Goal: Transaction & Acquisition: Purchase product/service

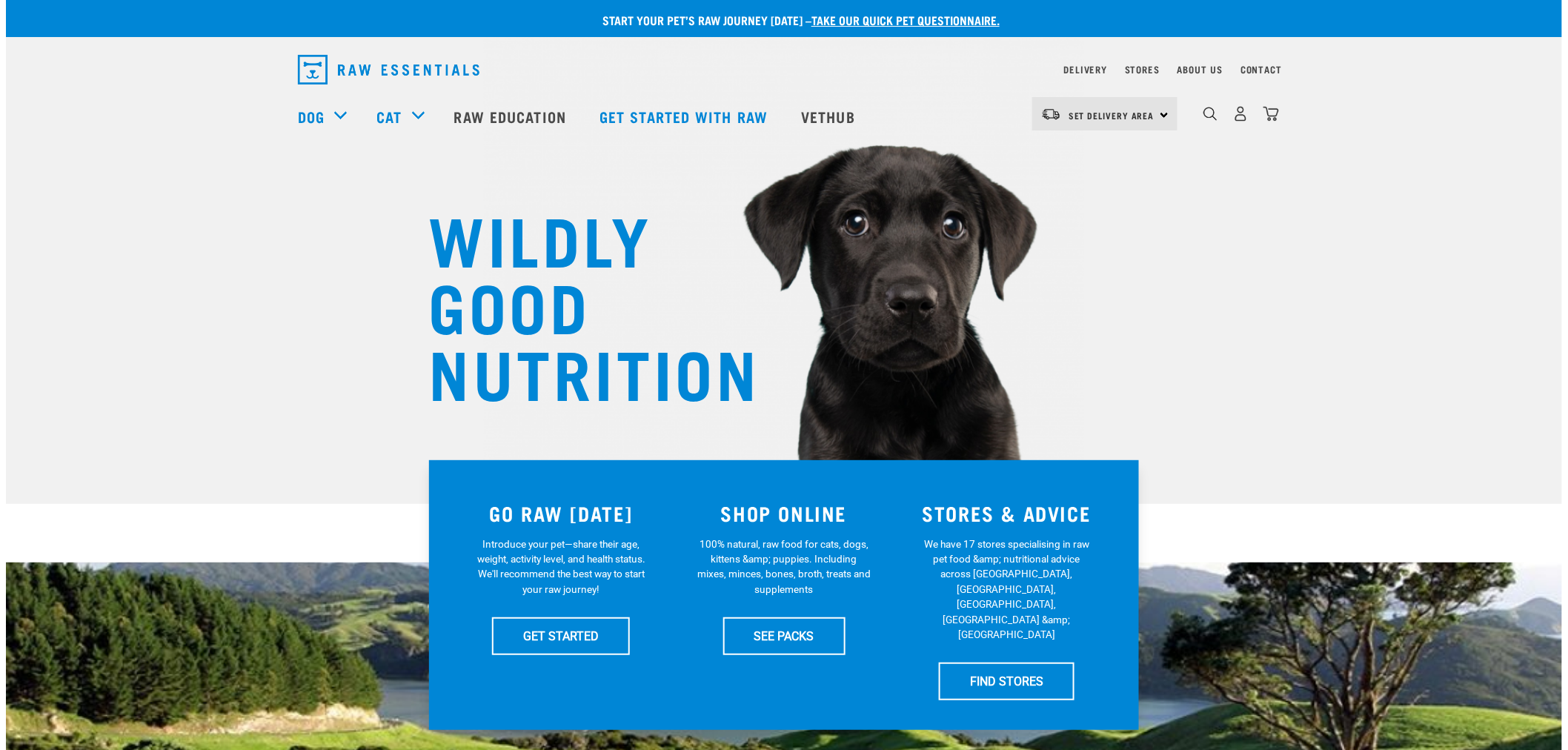
click at [1073, 63] on div "Delivery" at bounding box center [1085, 70] width 43 height 18
click at [1085, 67] on link "Delivery" at bounding box center [1085, 69] width 43 height 5
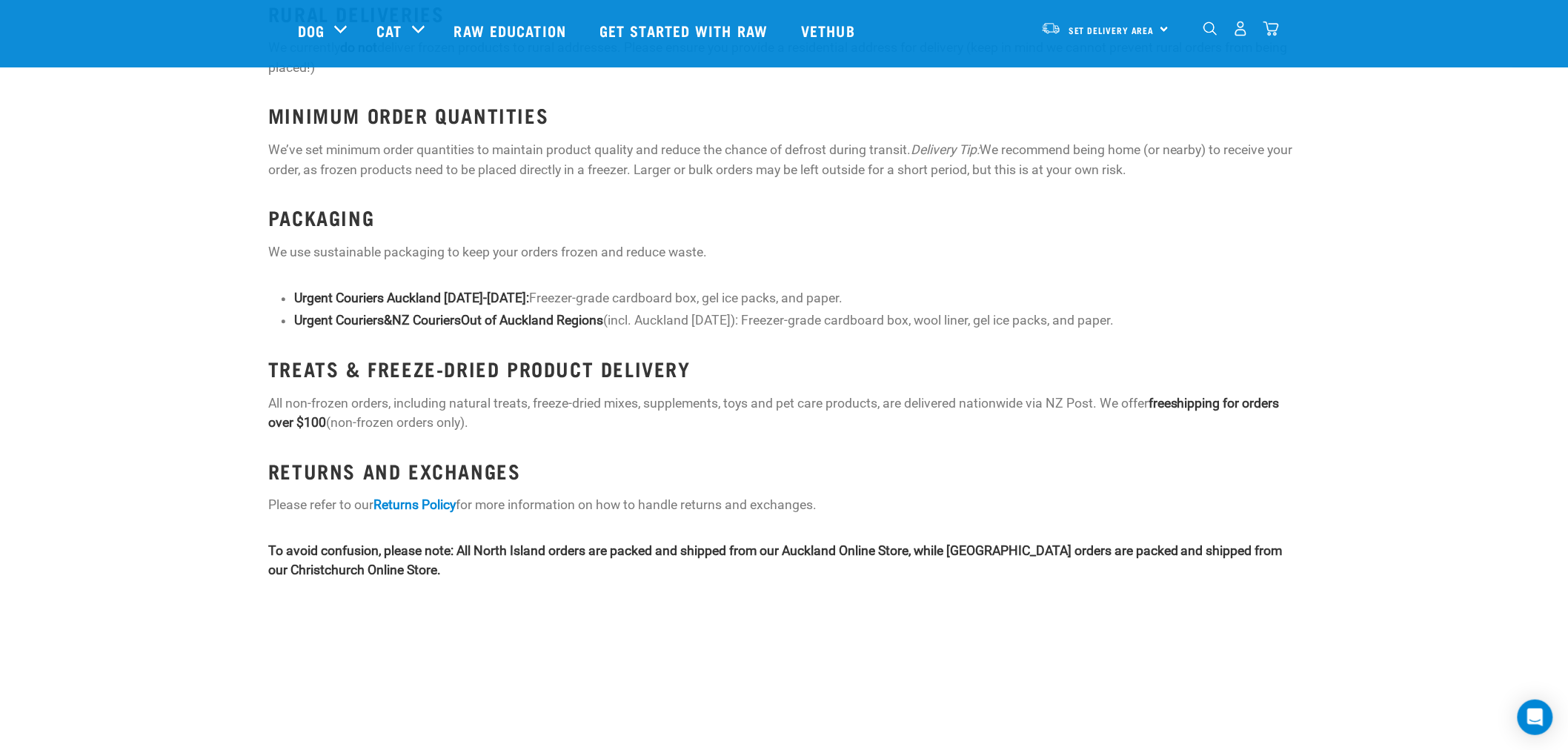
scroll to position [1647, 0]
drag, startPoint x: 1159, startPoint y: 379, endPoint x: 1277, endPoint y: 382, distance: 118.0
click at [1277, 393] on p "All non-frozen orders, including natural treats, freeze-dried mixes, supplement…" at bounding box center [784, 413] width 1032 height 40
click at [1278, 409] on p "All non-frozen orders, including natural treats, freeze-dried mixes, supplement…" at bounding box center [784, 413] width 1032 height 40
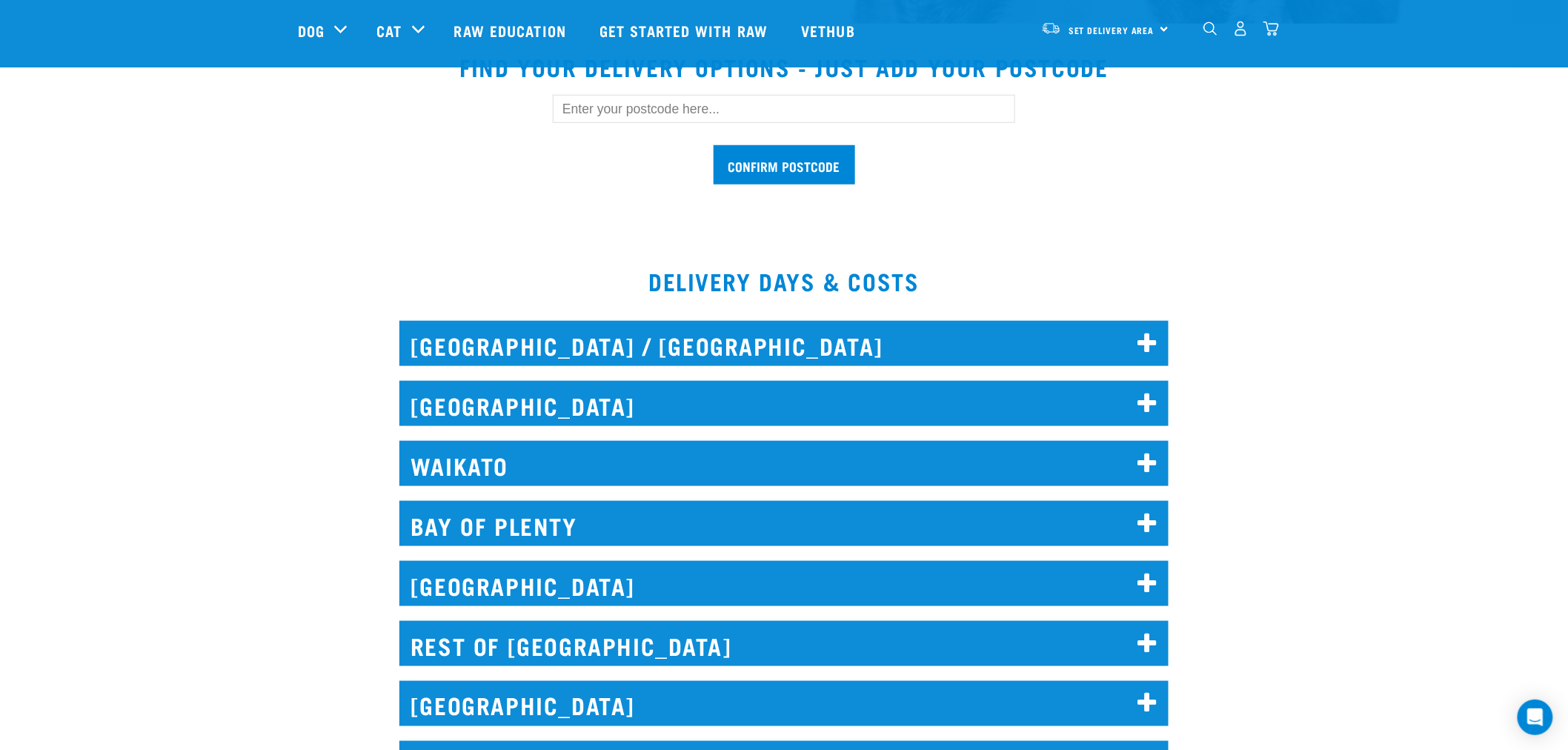
scroll to position [576, 0]
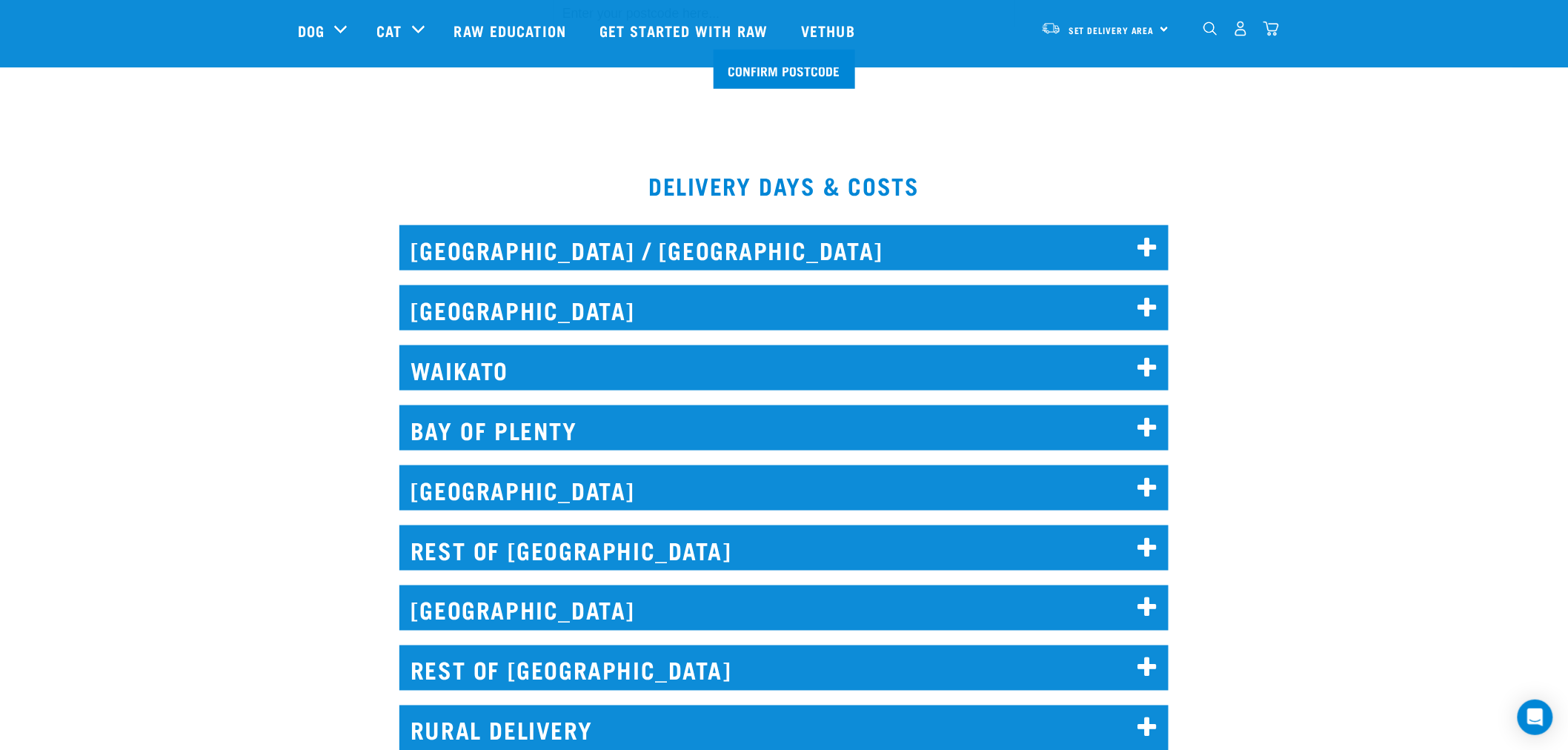
click at [634, 376] on h2 "WAIKATO" at bounding box center [784, 369] width 770 height 46
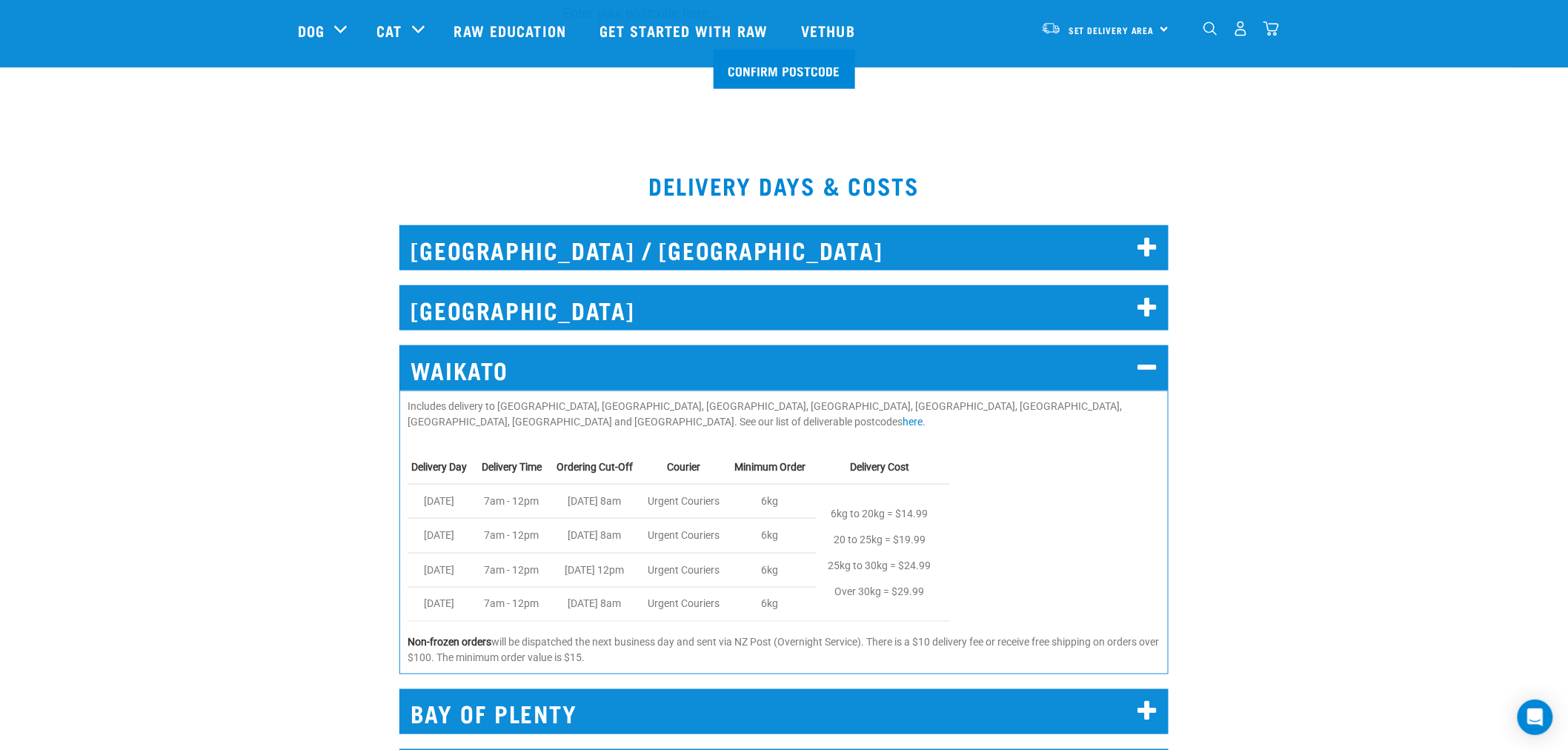
drag, startPoint x: 884, startPoint y: 628, endPoint x: 1005, endPoint y: 648, distance: 122.6
click at [1004, 648] on p "Non-frozen orders will be dispatched the next business day and sent via NZ Post…" at bounding box center [784, 651] width 753 height 31
click at [1005, 648] on p "Non-frozen orders will be dispatched the next business day and sent via NZ Post…" at bounding box center [784, 651] width 753 height 31
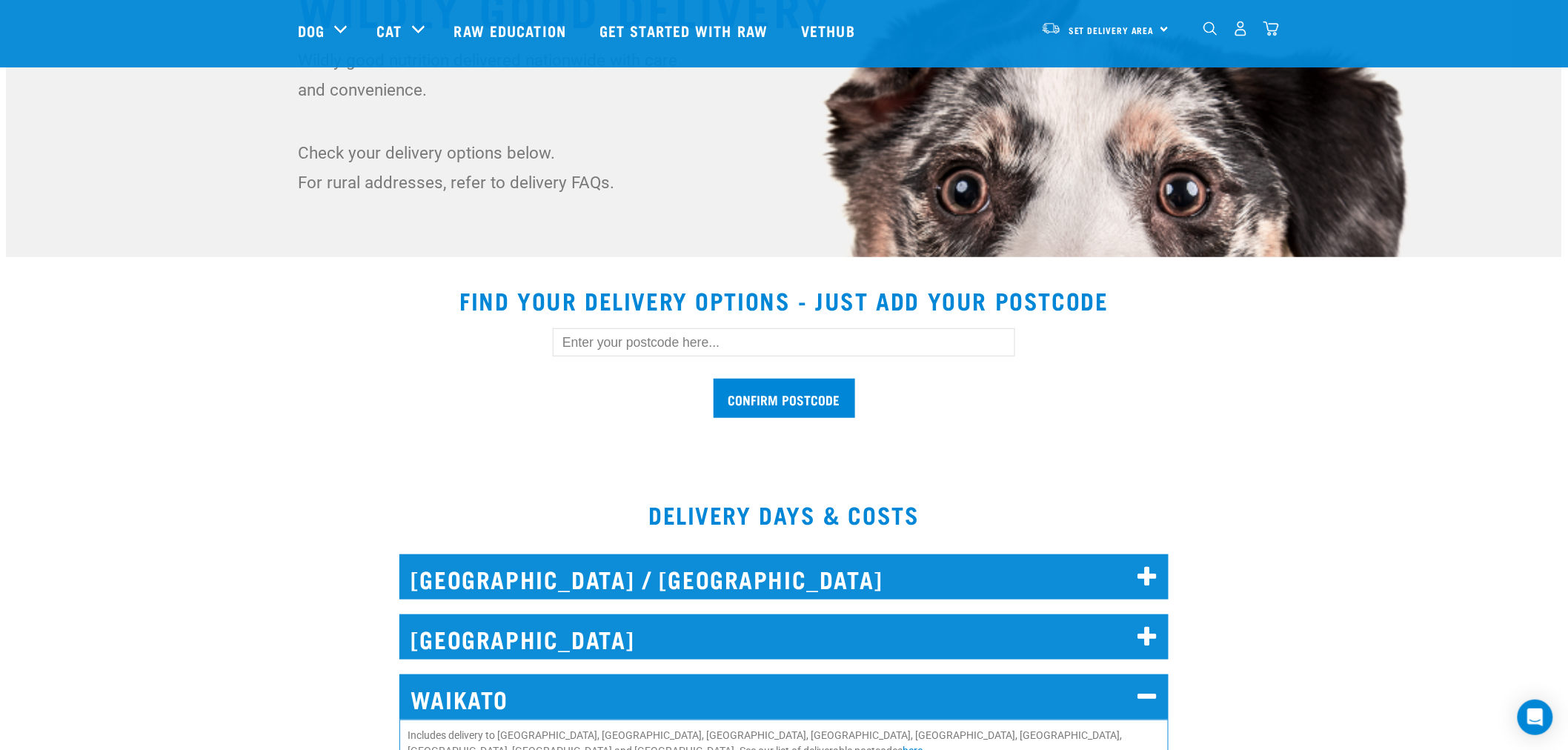
scroll to position [0, 0]
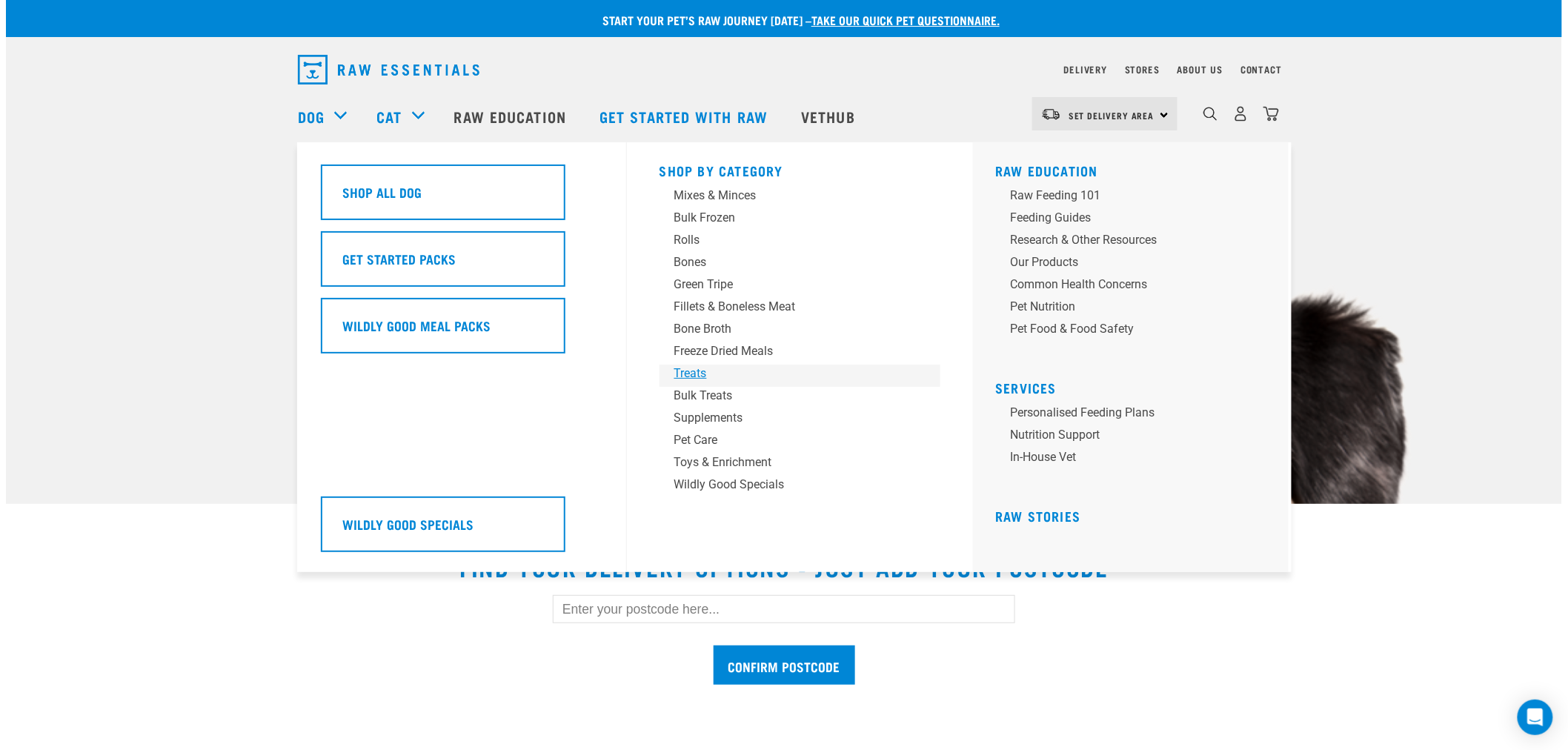
click at [700, 365] on div "Treats" at bounding box center [789, 374] width 231 height 18
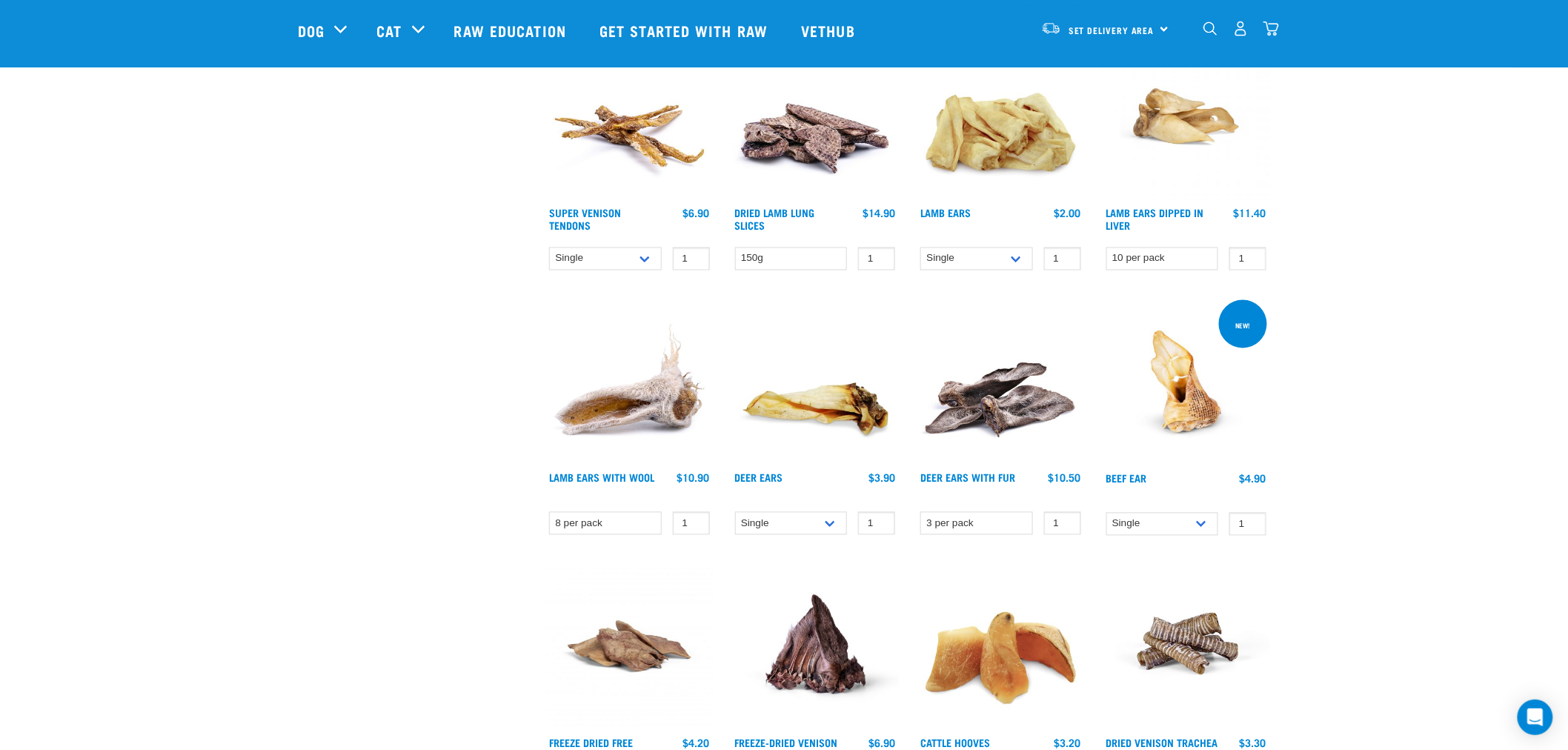
scroll to position [1071, 0]
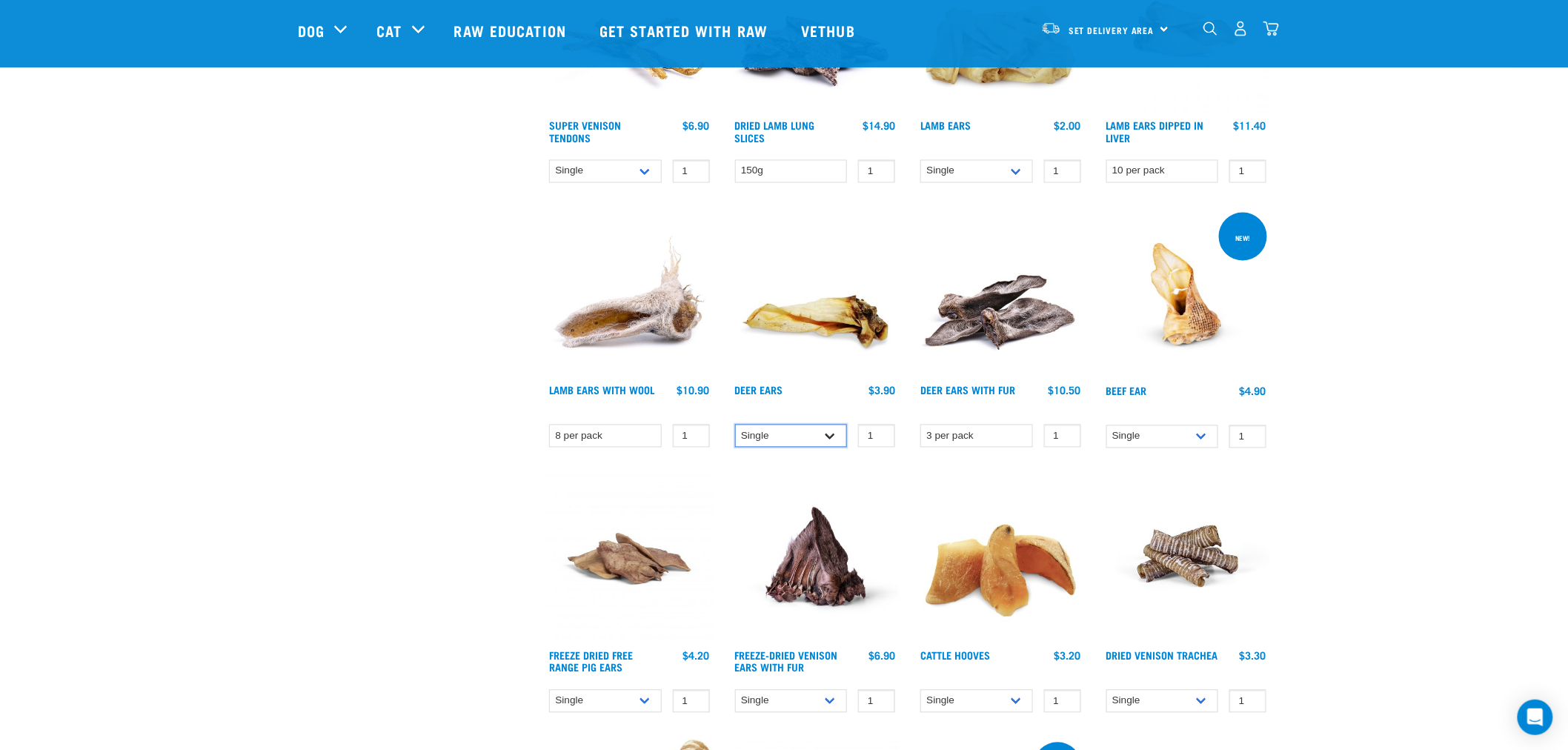
click at [781, 436] on select "Single 3 per pack 10 per pack" at bounding box center [790, 436] width 112 height 23
click at [735, 425] on select "Single 3 per pack 10 per pack" at bounding box center [790, 436] width 112 height 23
click at [796, 434] on select "Single 3 per pack 10 per pack" at bounding box center [790, 436] width 112 height 23
click at [799, 437] on select "Single 3 per pack 10 per pack" at bounding box center [790, 436] width 112 height 23
drag, startPoint x: 797, startPoint y: 434, endPoint x: 797, endPoint y: 443, distance: 9.0
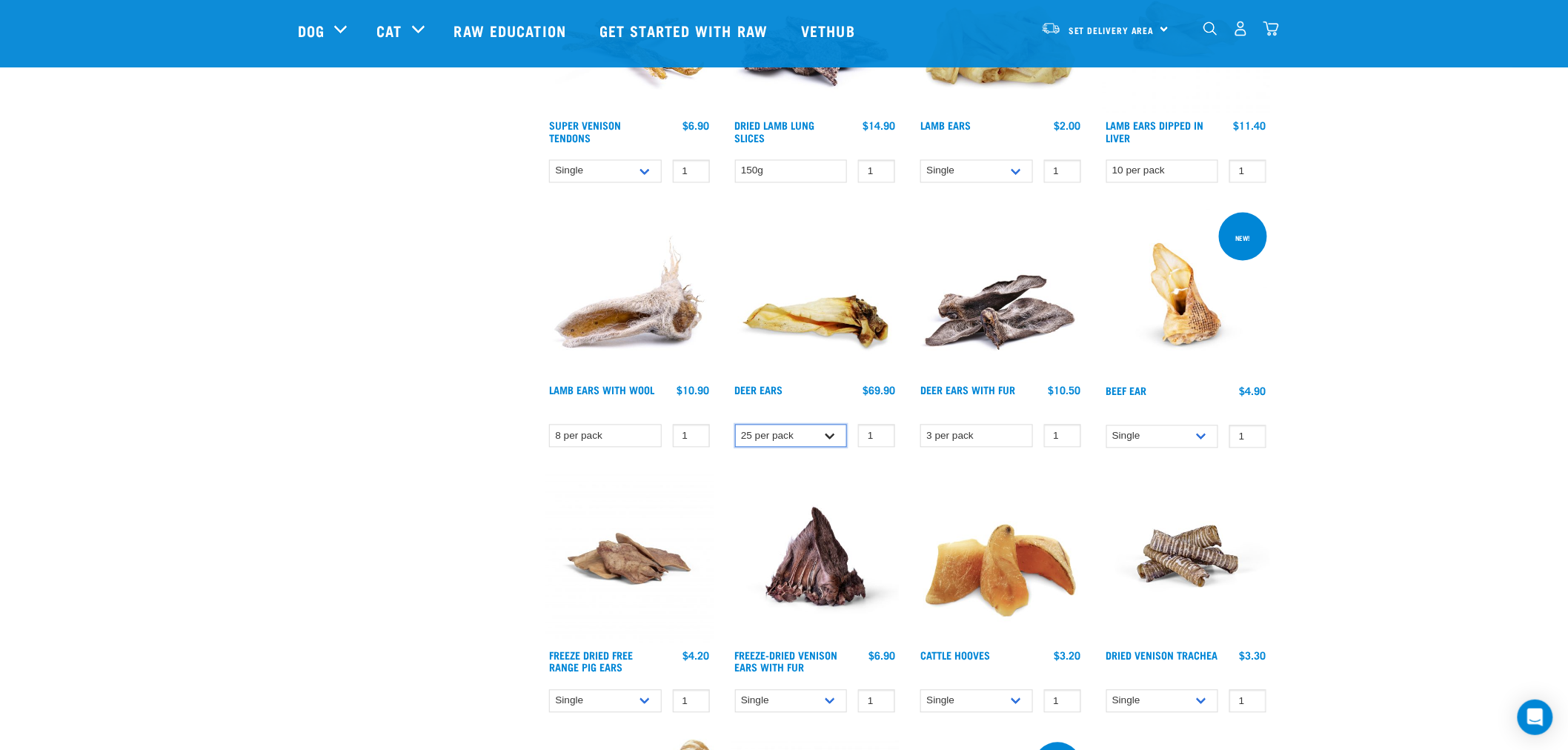
click at [797, 434] on select "Single 3 per pack 10 per pack" at bounding box center [790, 436] width 112 height 23
click at [735, 425] on select "Single 3 per pack 10 per pack" at bounding box center [790, 436] width 112 height 23
drag, startPoint x: 791, startPoint y: 425, endPoint x: 799, endPoint y: 443, distance: 19.7
click at [791, 425] on select "Single 3 per pack 10 per pack" at bounding box center [790, 436] width 112 height 23
select select "682021"
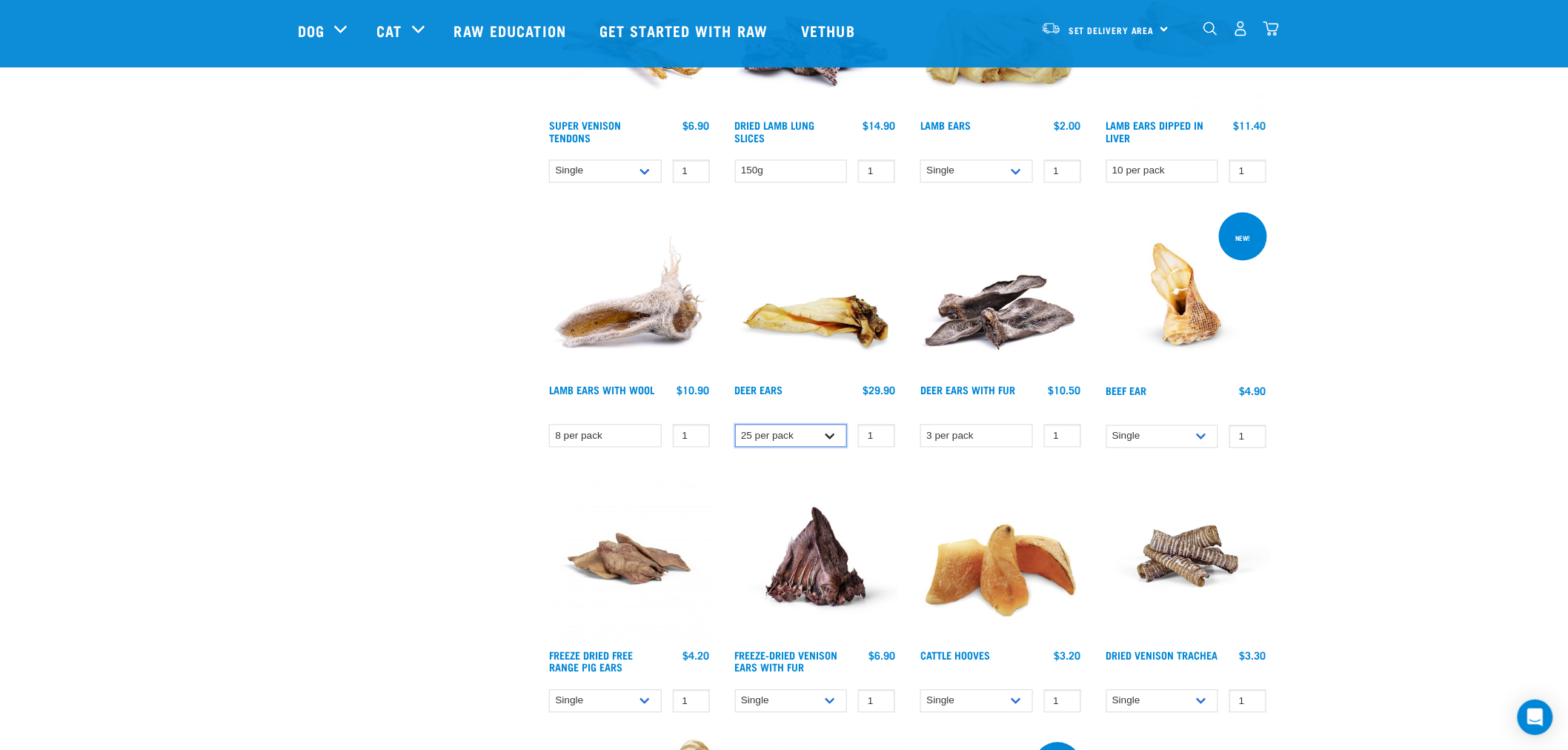
click at [735, 425] on select "Single 3 per pack 10 per pack" at bounding box center [790, 436] width 112 height 23
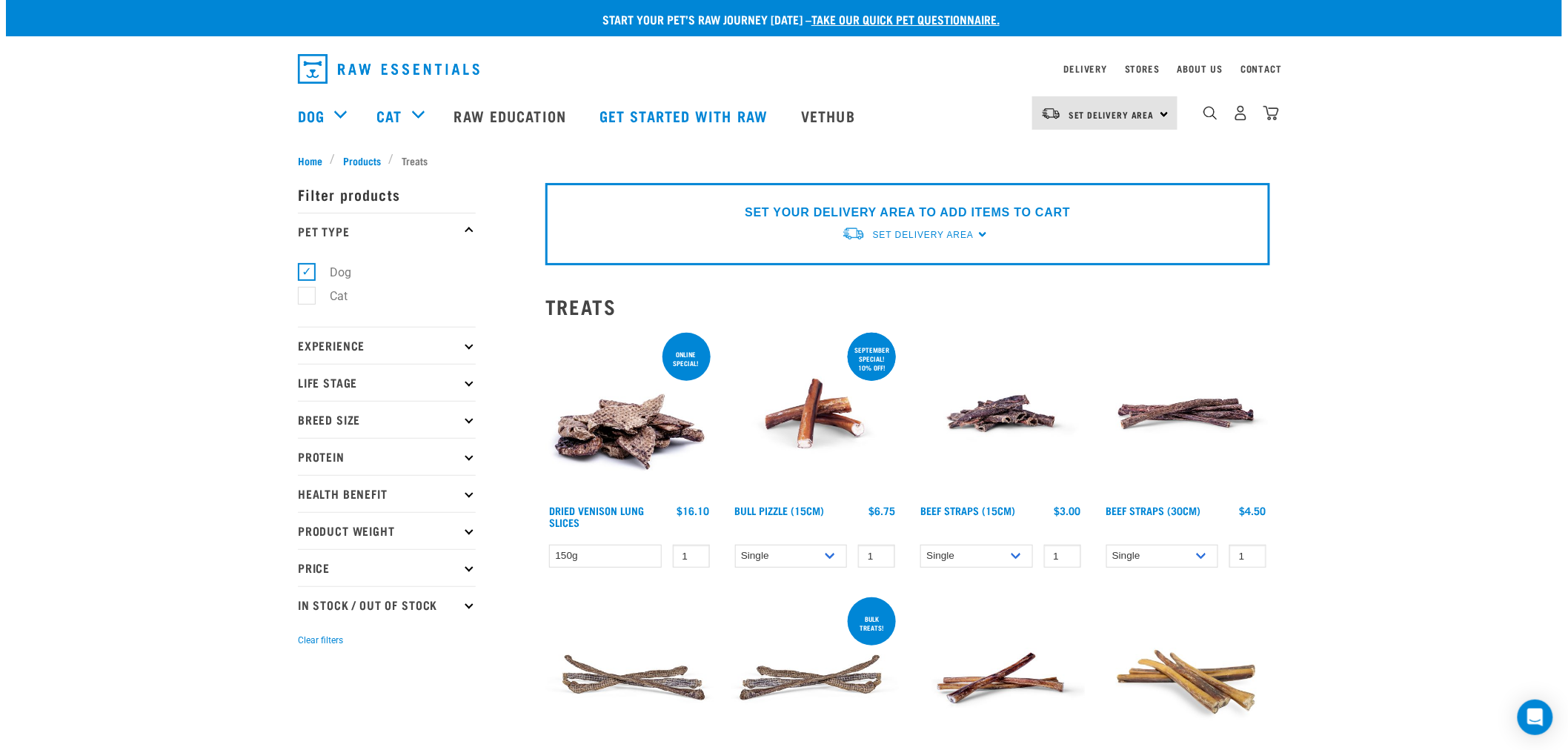
scroll to position [0, 0]
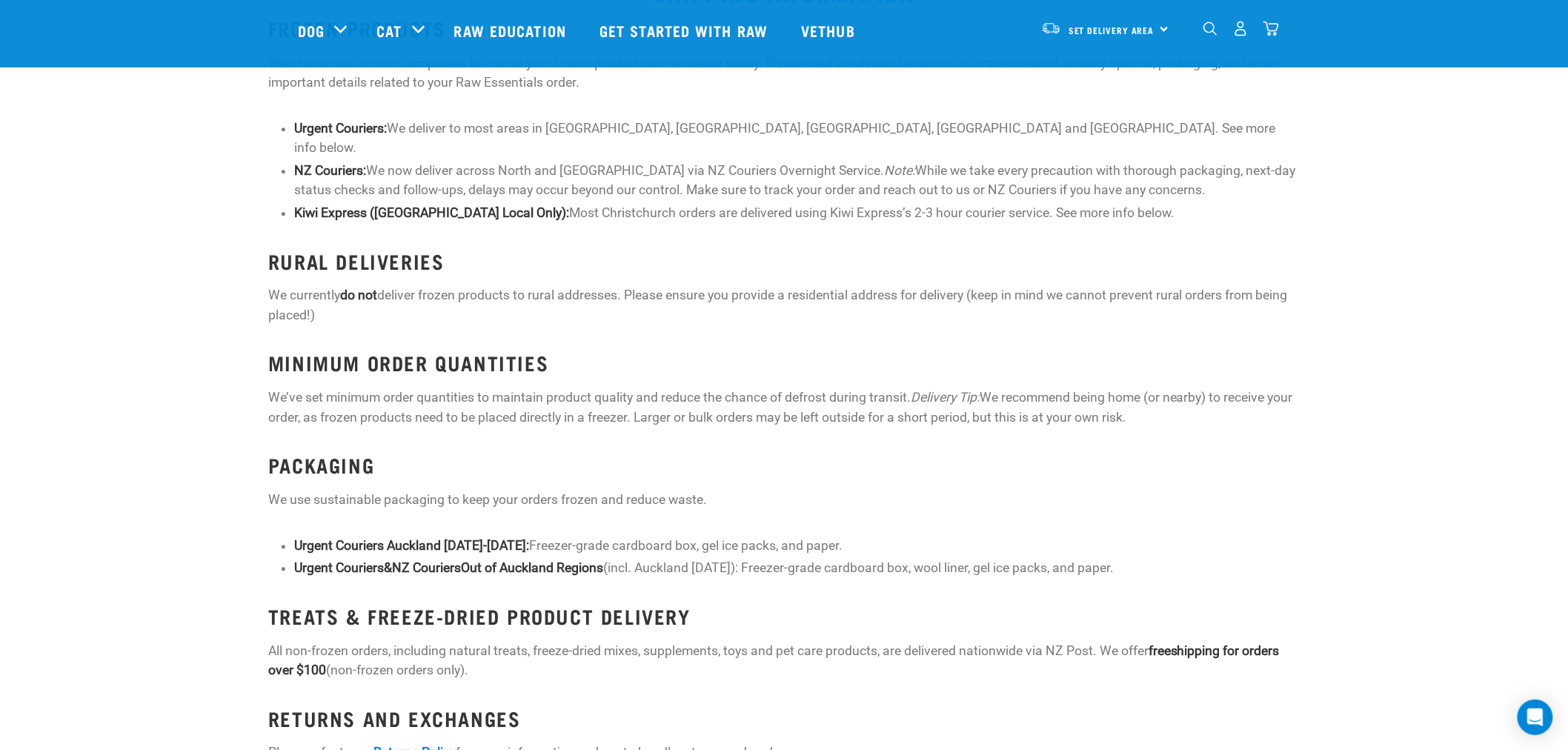
scroll to position [1400, 0]
drag, startPoint x: 298, startPoint y: 234, endPoint x: 492, endPoint y: 289, distance: 201.6
click at [493, 289] on div "FROZEN PRODUCTS We use various courier companies to ensure your frozen products…" at bounding box center [784, 421] width 1032 height 812
click at [391, 298] on p "We currently do not deliver frozen products to rural addresses. Please ensure y…" at bounding box center [784, 305] width 1032 height 40
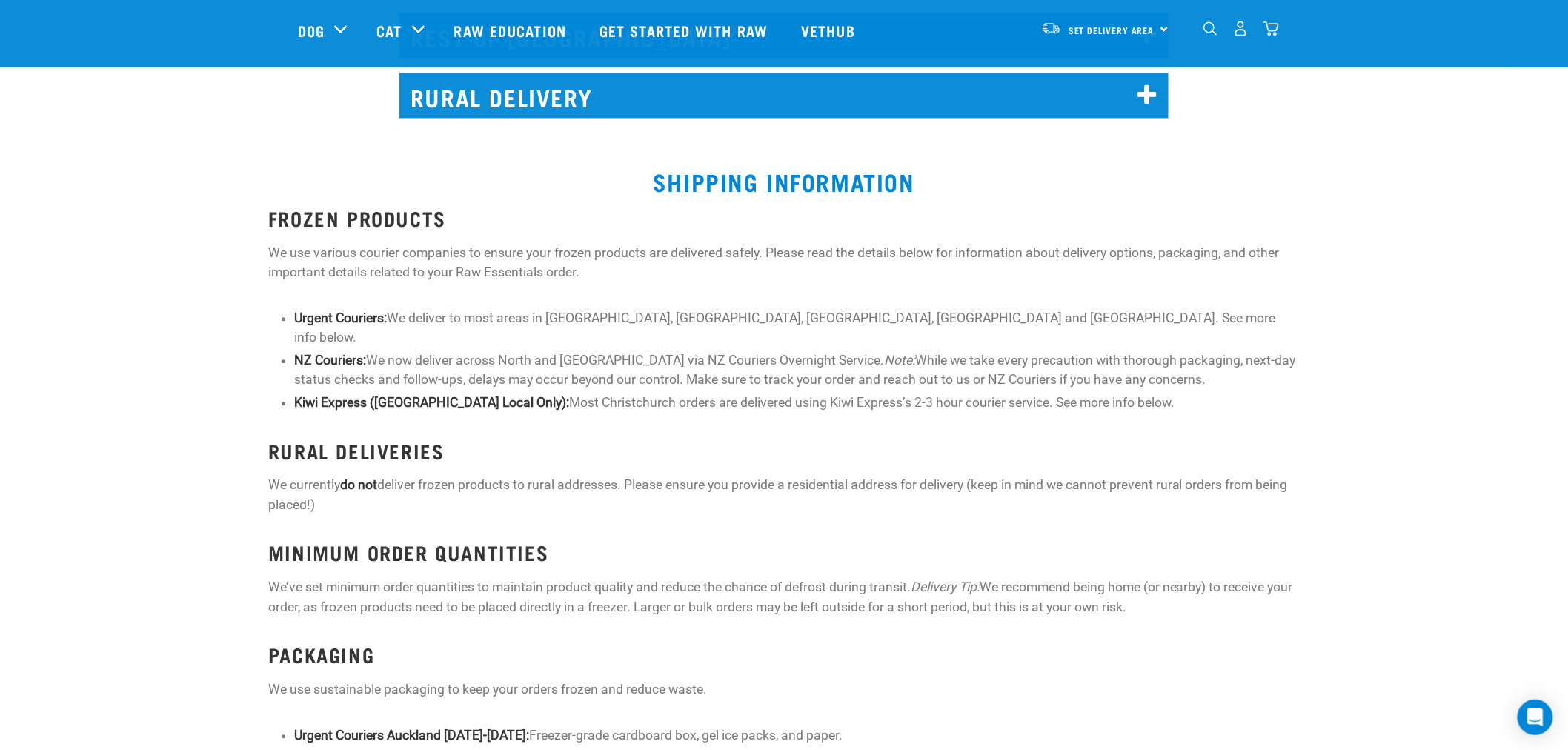
scroll to position [1483, 0]
